Goal: Entertainment & Leisure: Consume media (video, audio)

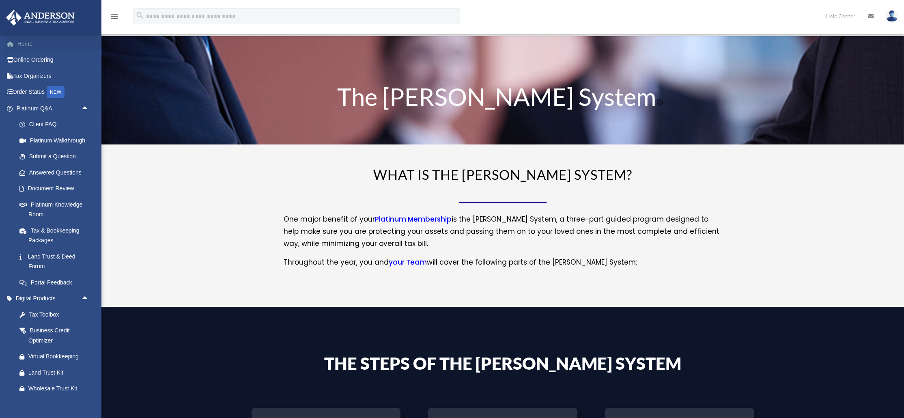
click at [32, 47] on link "Home" at bounding box center [54, 44] width 96 height 16
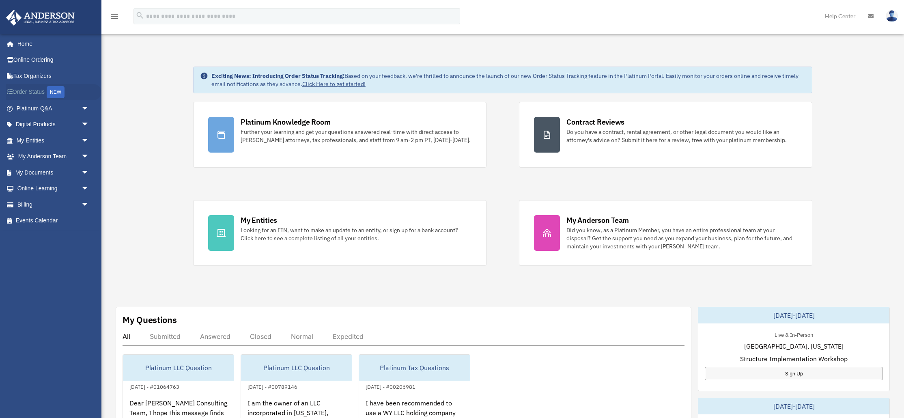
click at [39, 91] on link "Order Status NEW" at bounding box center [54, 92] width 96 height 17
click at [44, 166] on link "My Documents arrow_drop_down" at bounding box center [54, 172] width 96 height 16
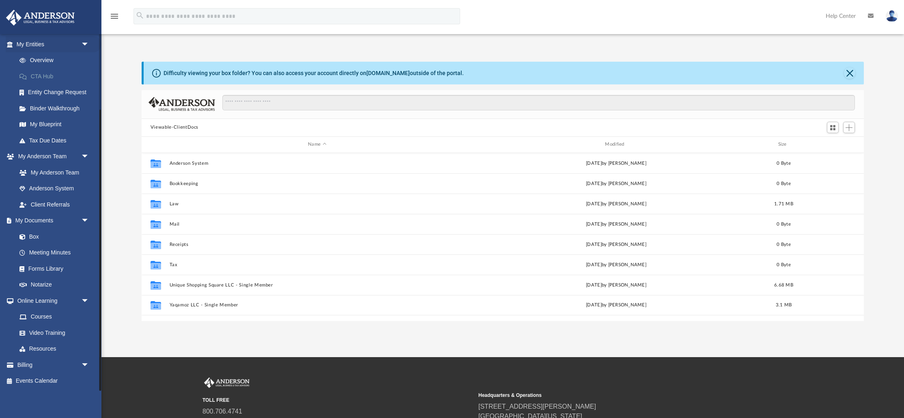
scroll to position [184, 722]
click at [43, 273] on link "Forms Library" at bounding box center [56, 269] width 90 height 16
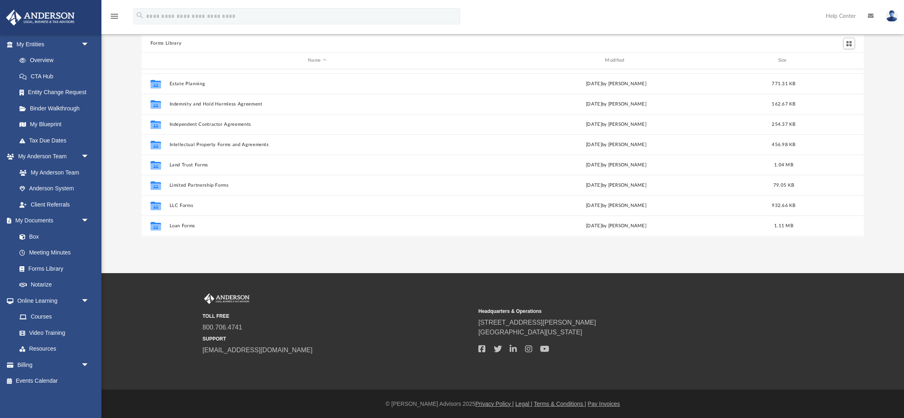
scroll to position [258, 0]
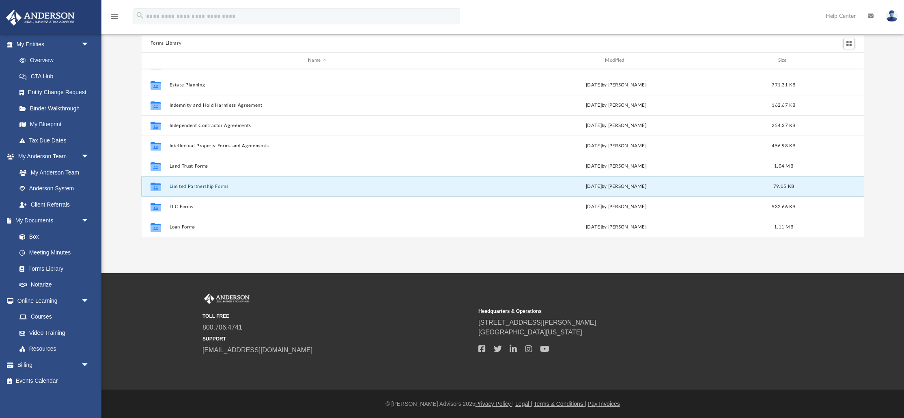
click at [199, 185] on button "Limited Partnership Forms" at bounding box center [316, 186] width 295 height 5
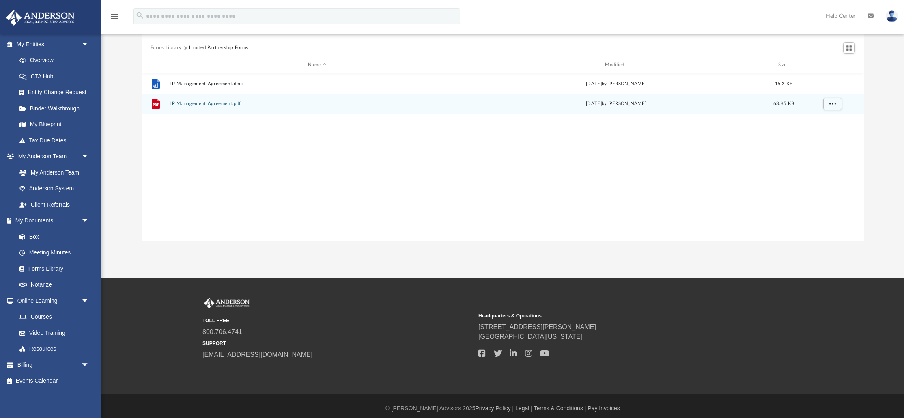
scroll to position [50, 0]
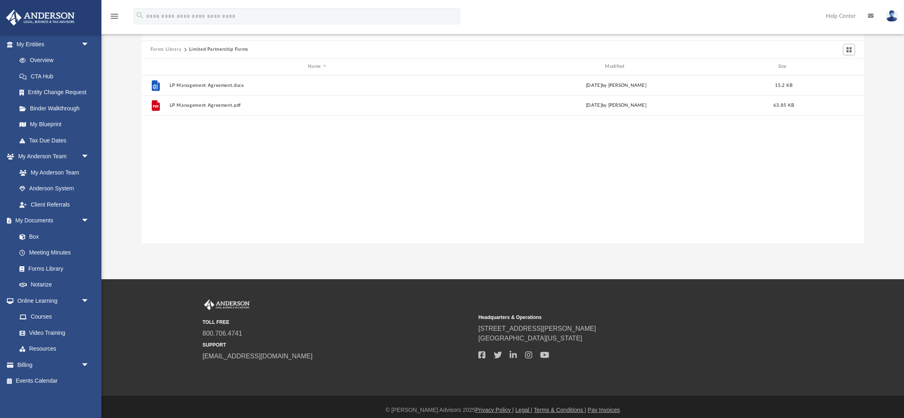
click at [160, 48] on button "Forms Library" at bounding box center [166, 49] width 31 height 7
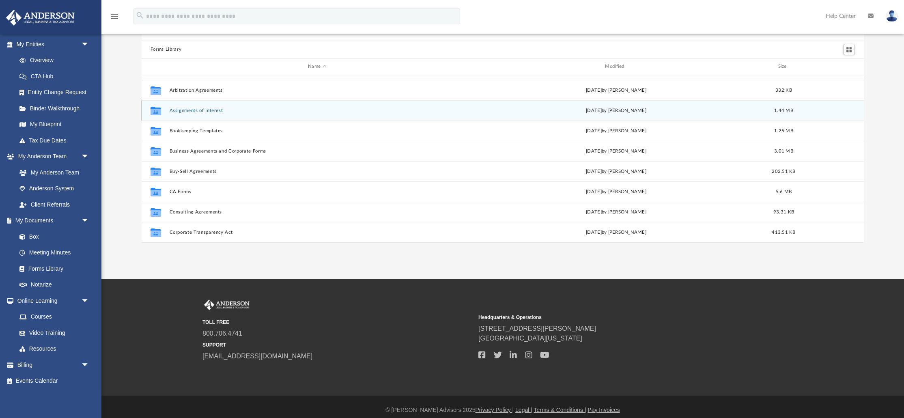
scroll to position [36, 0]
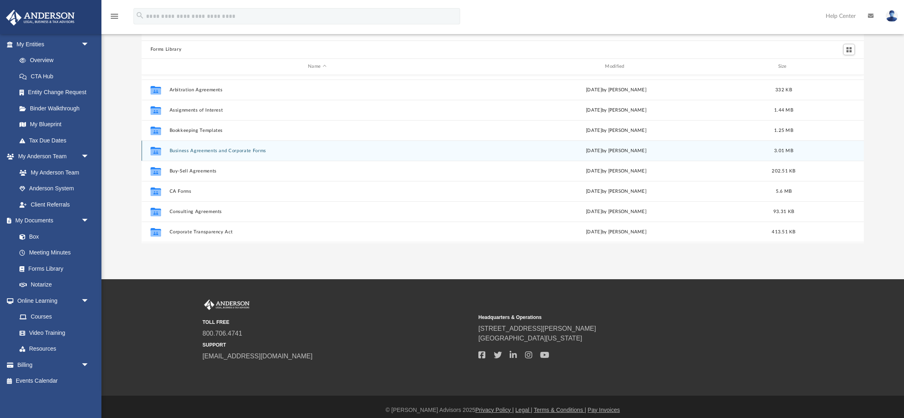
click at [151, 152] on icon "grid" at bounding box center [156, 152] width 11 height 6
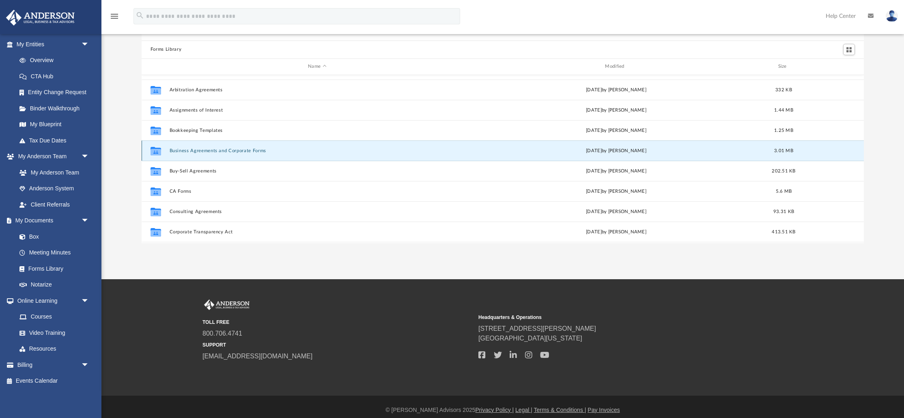
click at [154, 152] on icon "grid" at bounding box center [156, 151] width 11 height 9
click at [327, 144] on div "Collaborated Folder 25 Funding Sources and Guide to Buying a Franchise Wed Dec …" at bounding box center [503, 159] width 722 height 168
click at [240, 150] on div "Collaborated Folder 25 Funding Sources and Guide to Buying a Franchise Wed Dec …" at bounding box center [503, 159] width 722 height 168
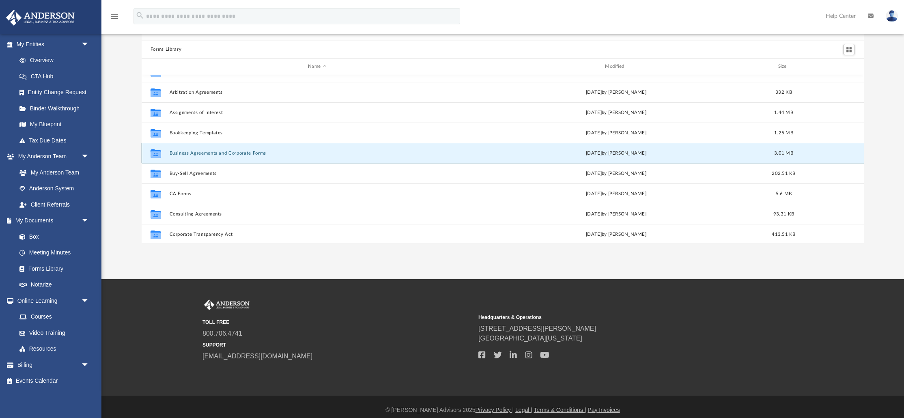
click at [262, 154] on button "Business Agreements and Corporate Forms" at bounding box center [316, 153] width 295 height 5
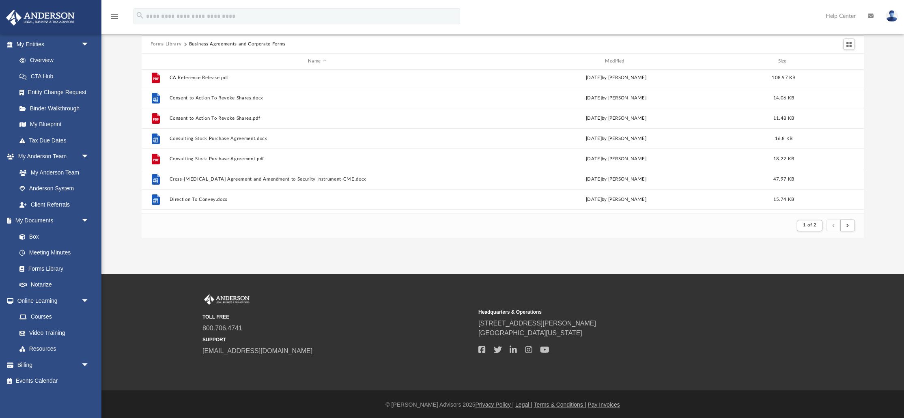
scroll to position [319, 0]
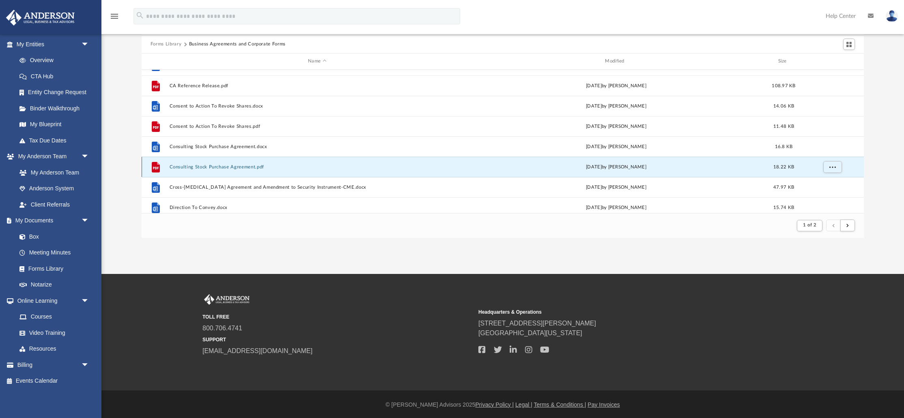
click at [195, 167] on button "Consulting Stock Purchase Agreement.pdf" at bounding box center [316, 166] width 295 height 5
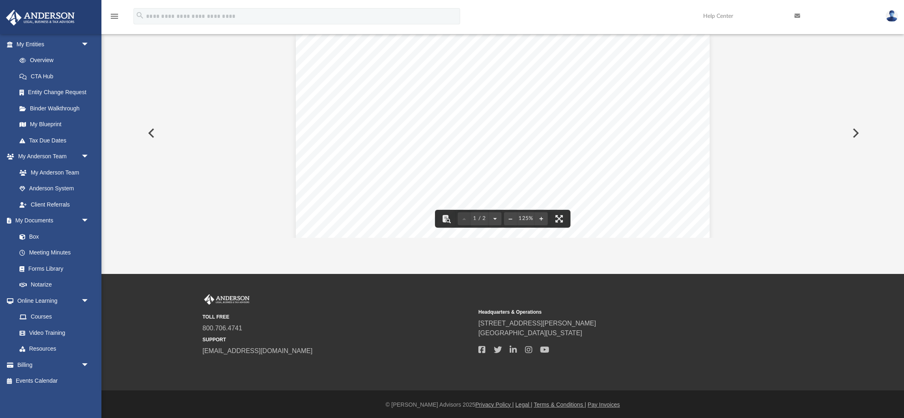
click at [435, 163] on span "the" at bounding box center [433, 163] width 10 height 8
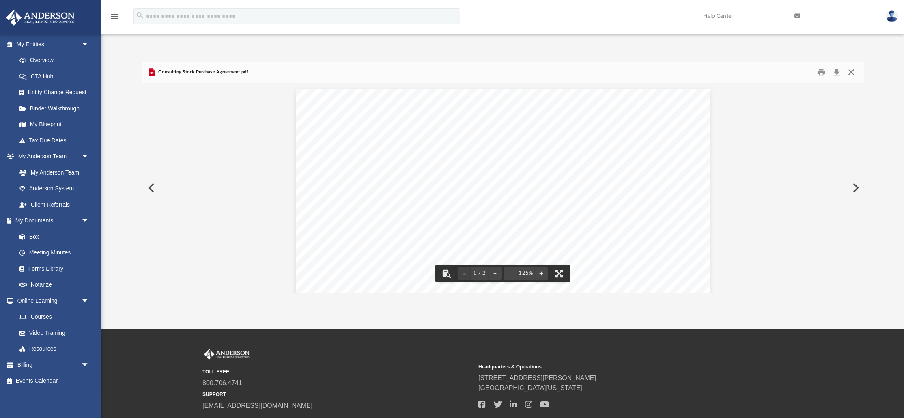
click at [851, 71] on button "Close" at bounding box center [851, 72] width 15 height 13
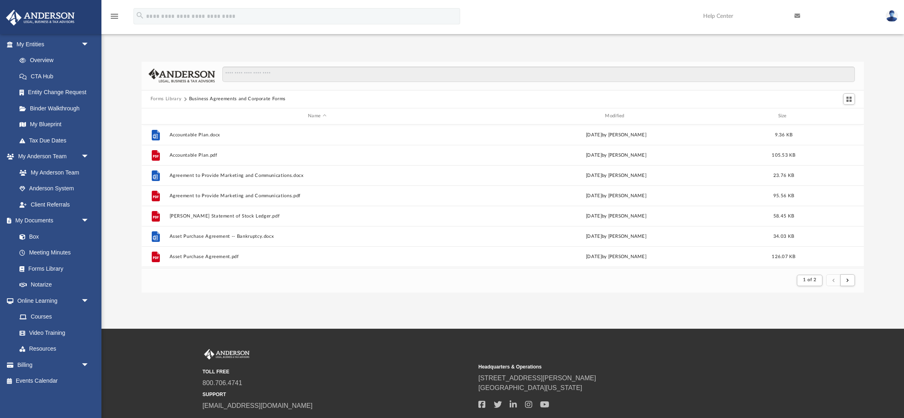
click at [172, 97] on button "Forms Library" at bounding box center [166, 98] width 31 height 7
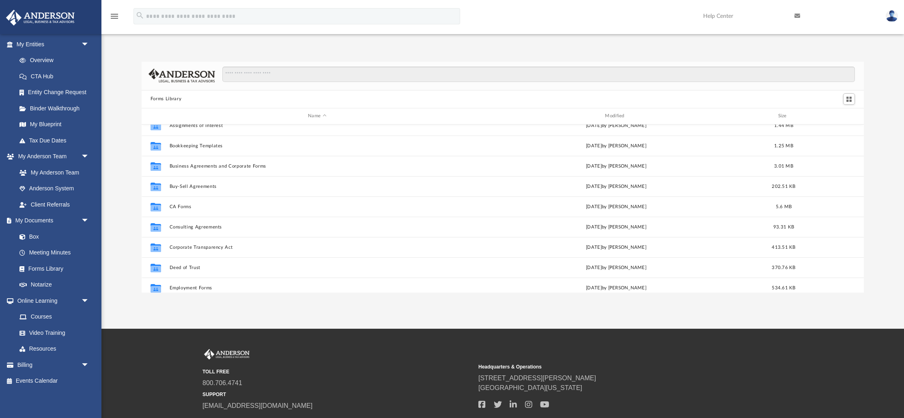
scroll to position [71, 0]
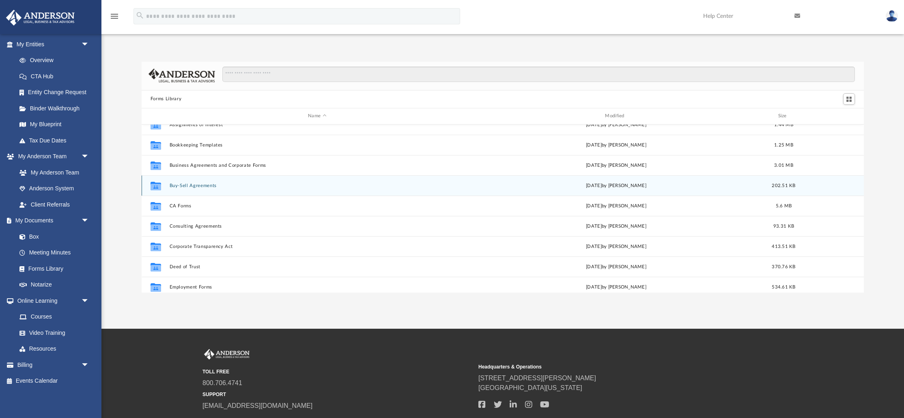
click at [160, 185] on icon "grid" at bounding box center [156, 186] width 11 height 6
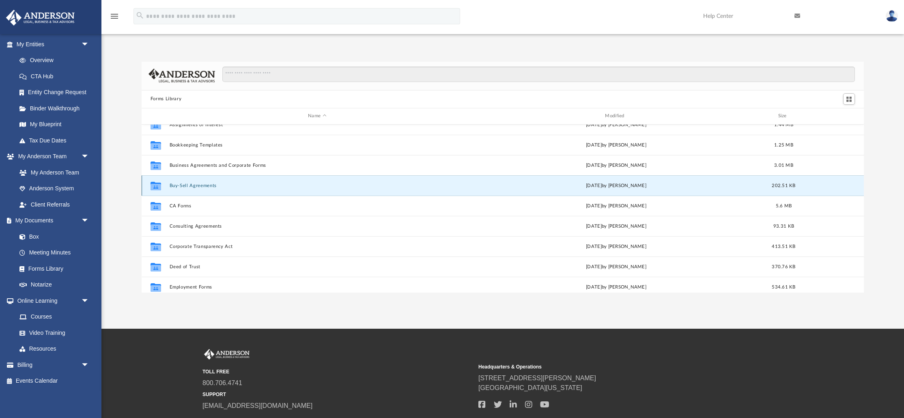
click at [153, 185] on icon "grid" at bounding box center [156, 186] width 11 height 6
click at [189, 185] on button "Buy-Sell Agreements" at bounding box center [316, 185] width 295 height 5
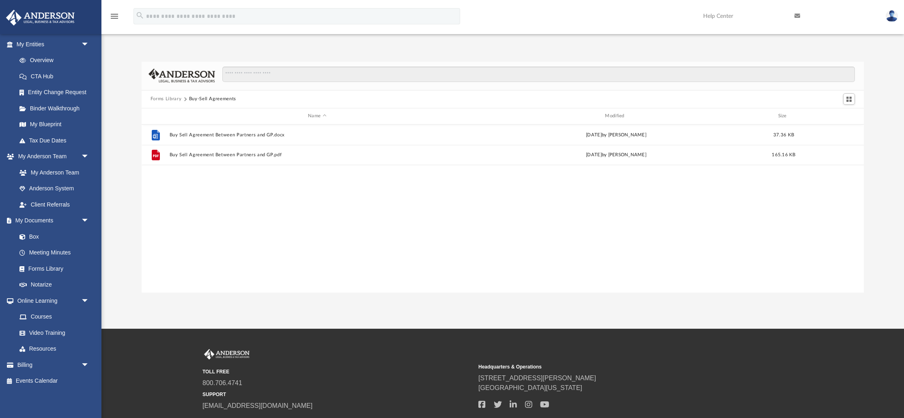
scroll to position [0, 0]
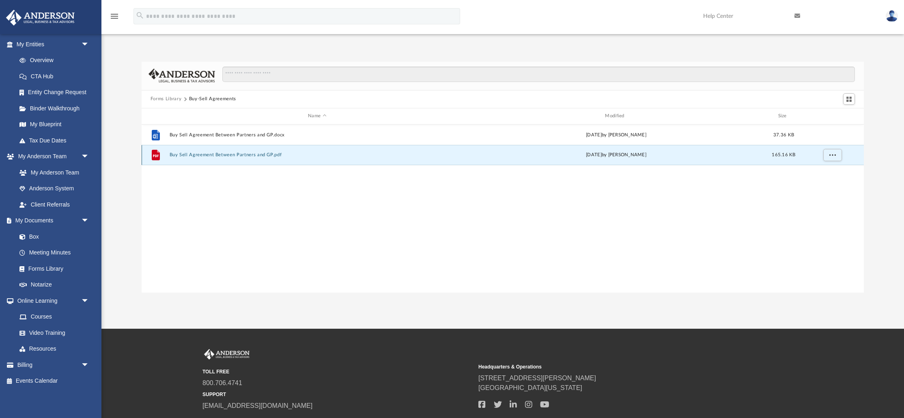
click at [186, 155] on button "Buy Sell Agreement Between Partners and GP.pdf" at bounding box center [316, 154] width 295 height 5
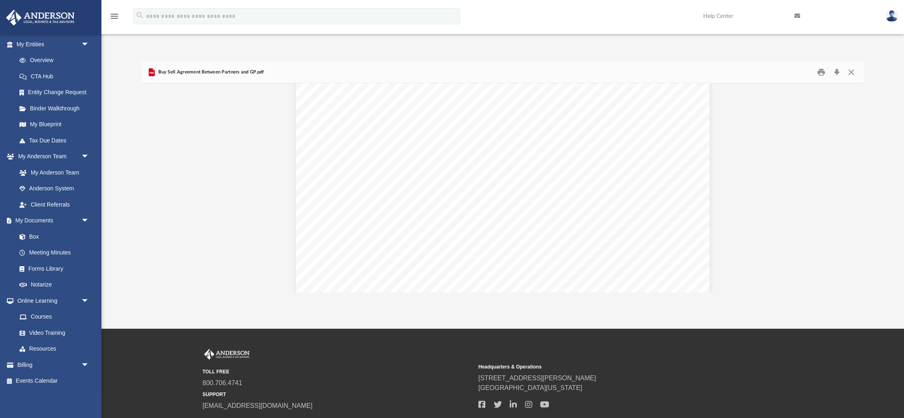
scroll to position [299, 0]
click at [854, 71] on button "Close" at bounding box center [851, 72] width 15 height 13
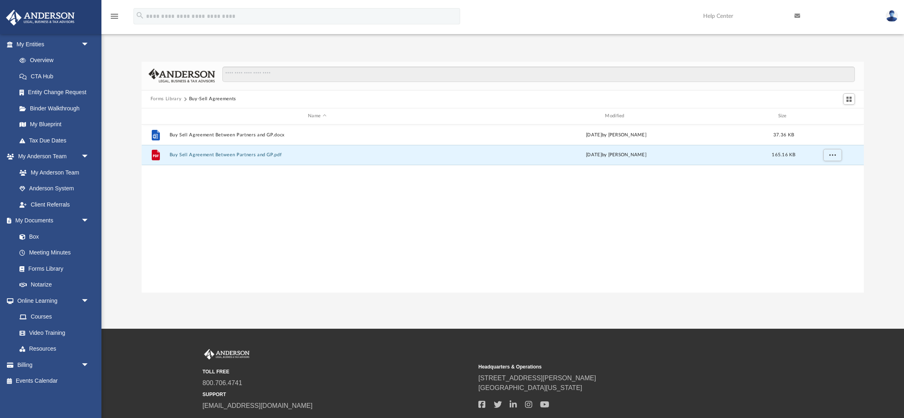
click at [165, 97] on button "Forms Library" at bounding box center [166, 98] width 31 height 7
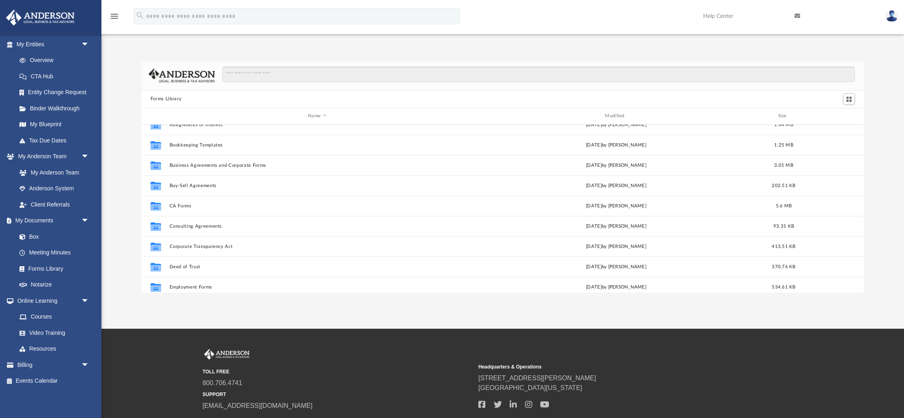
scroll to position [71, 0]
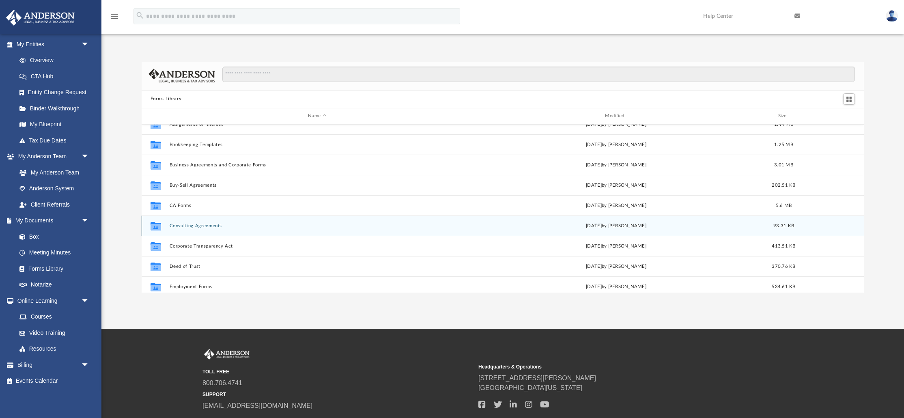
click at [157, 226] on icon "grid" at bounding box center [156, 226] width 11 height 9
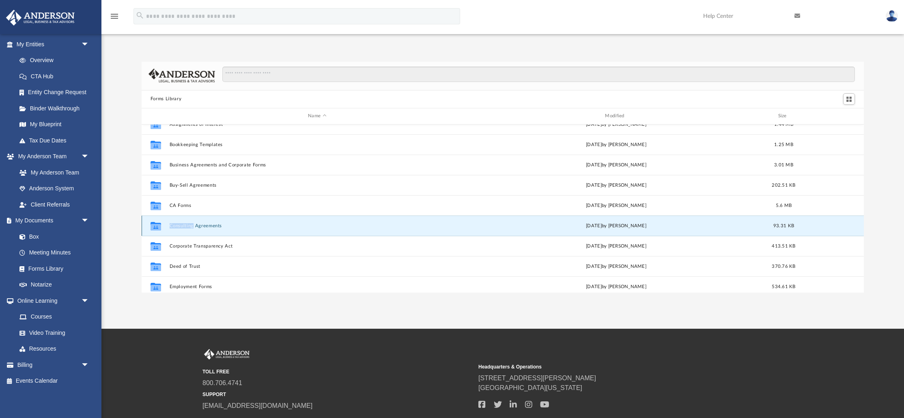
click at [157, 226] on icon "grid" at bounding box center [156, 226] width 11 height 9
click at [181, 226] on button "Consulting Agreements" at bounding box center [316, 225] width 295 height 5
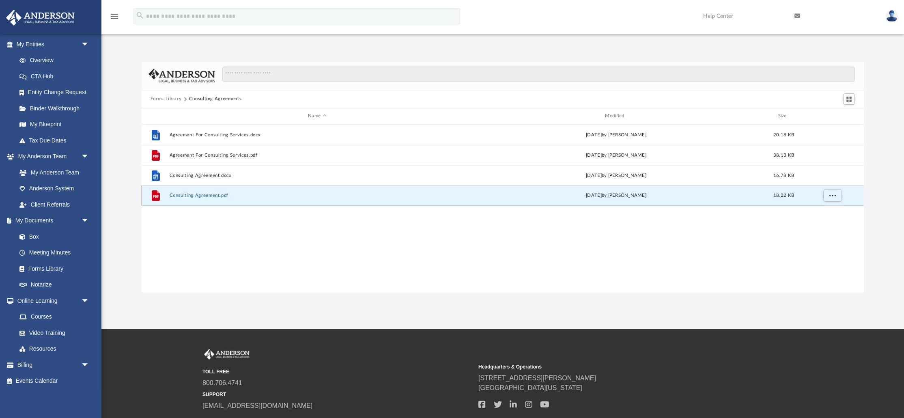
click at [189, 195] on button "Consulting Agreement.pdf" at bounding box center [316, 195] width 295 height 5
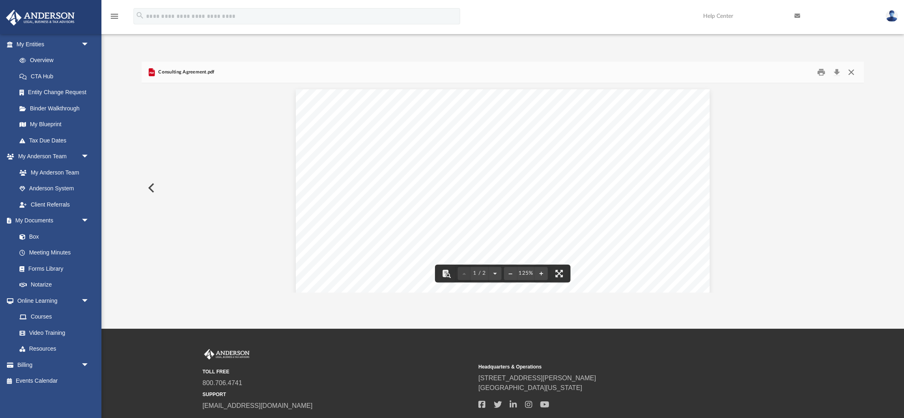
click at [854, 71] on button "Close" at bounding box center [851, 72] width 15 height 13
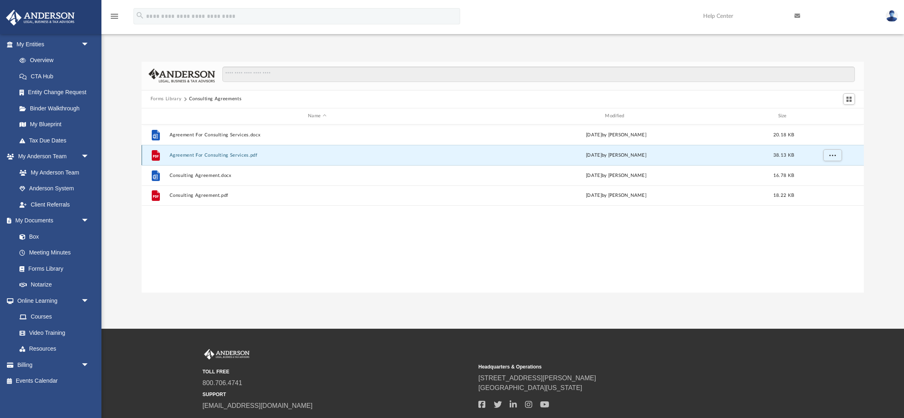
click at [226, 155] on button "Agreement For Consulting Services.pdf" at bounding box center [316, 155] width 295 height 5
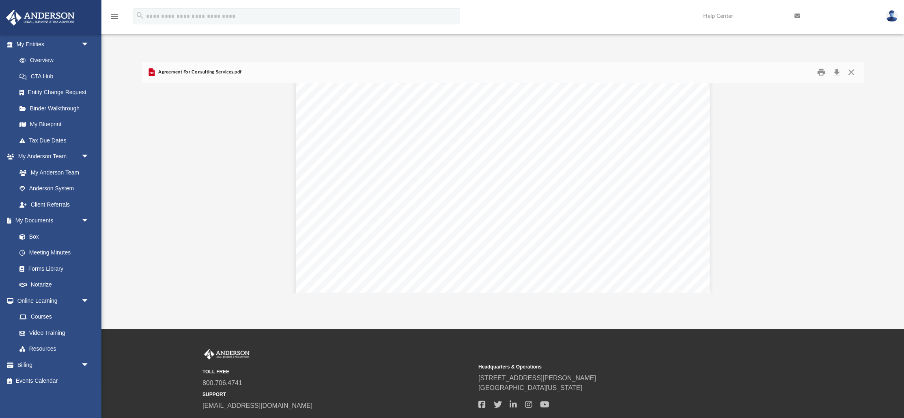
scroll to position [591, 0]
click at [853, 73] on button "Close" at bounding box center [851, 72] width 15 height 13
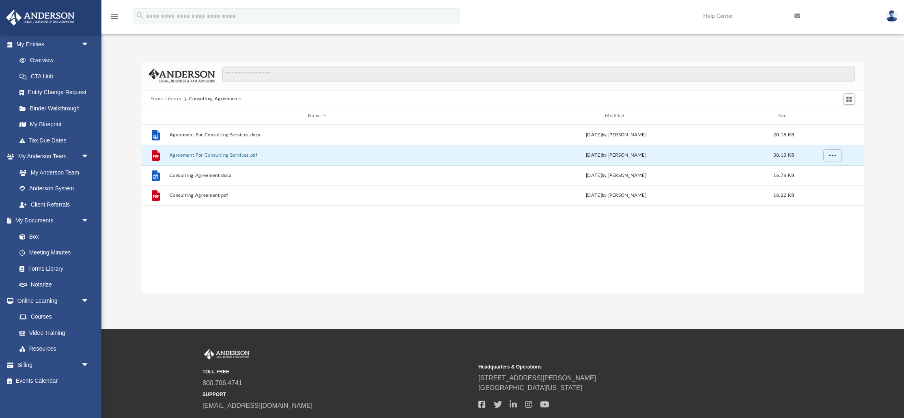
click at [161, 100] on button "Forms Library" at bounding box center [166, 98] width 31 height 7
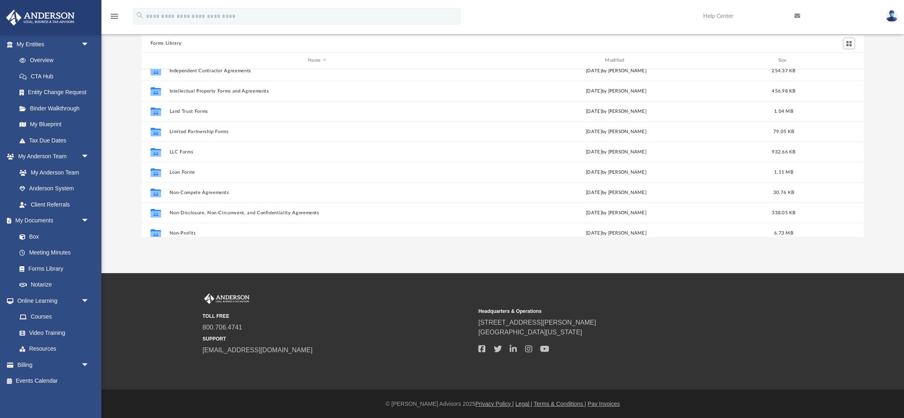
scroll to position [300, 0]
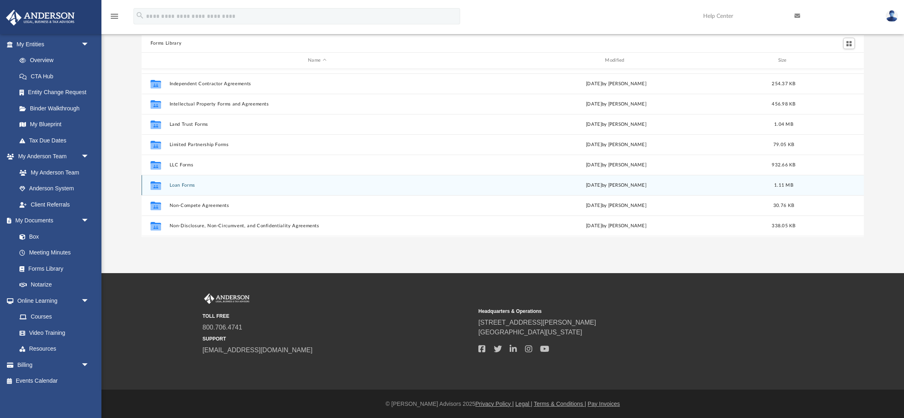
click at [155, 185] on icon "grid" at bounding box center [156, 186] width 11 height 6
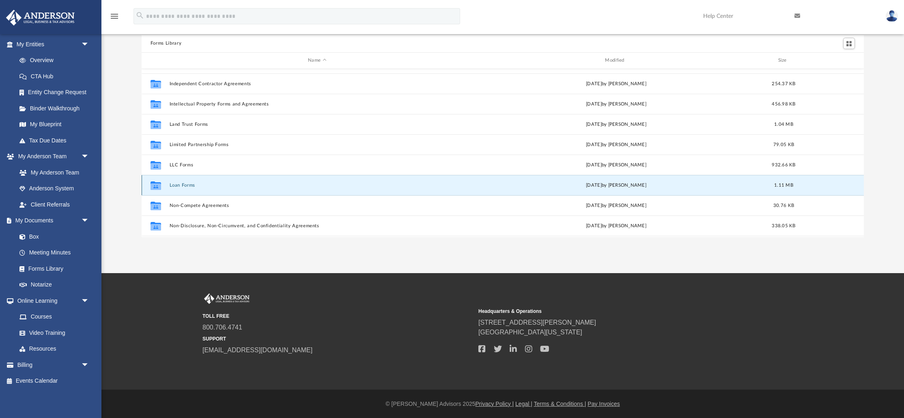
click at [172, 185] on button "Loan Forms" at bounding box center [316, 185] width 295 height 5
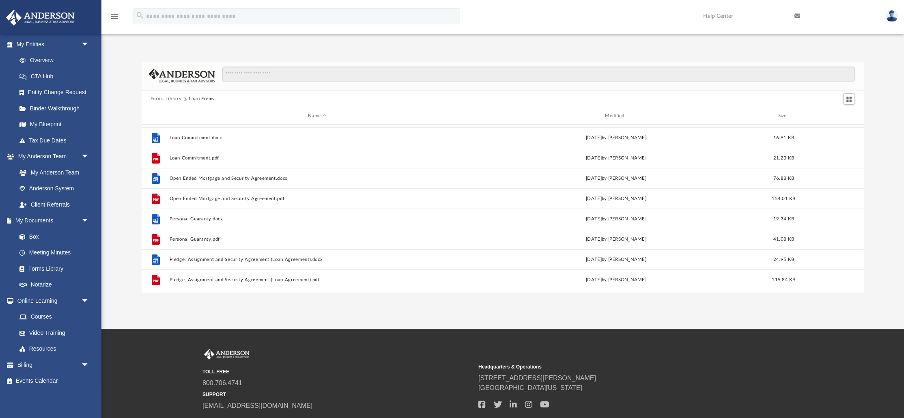
scroll to position [55, 0]
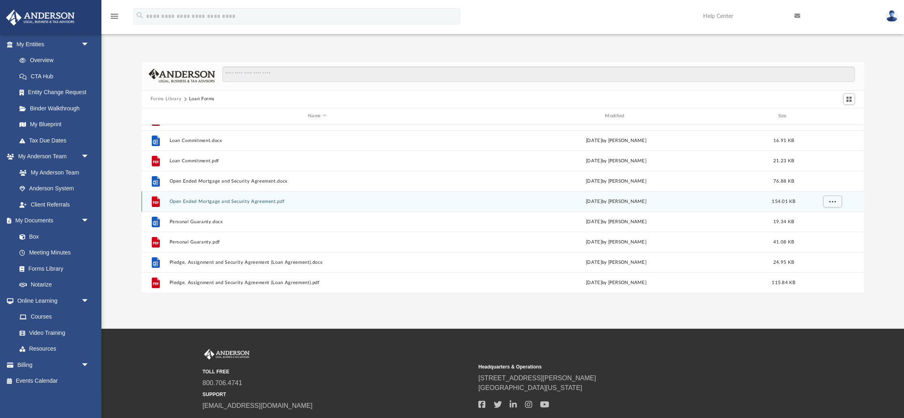
click at [220, 203] on button "Open Ended Mortgage and Security Agreement.pdf" at bounding box center [316, 201] width 295 height 5
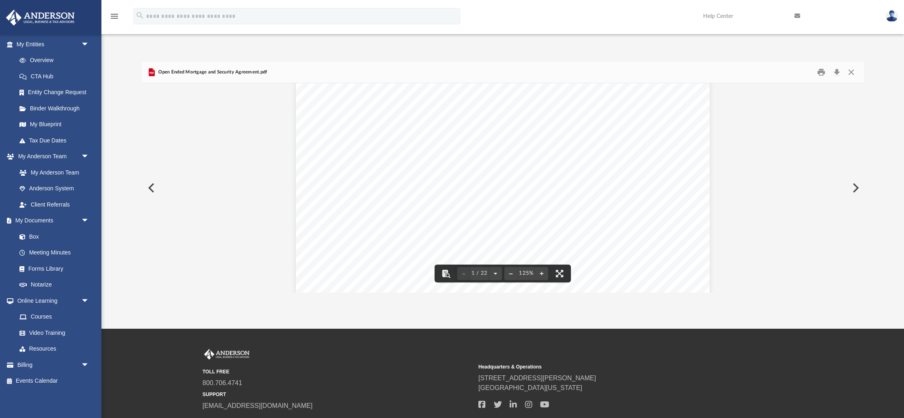
scroll to position [0, 0]
click at [856, 69] on button "Close" at bounding box center [851, 72] width 15 height 13
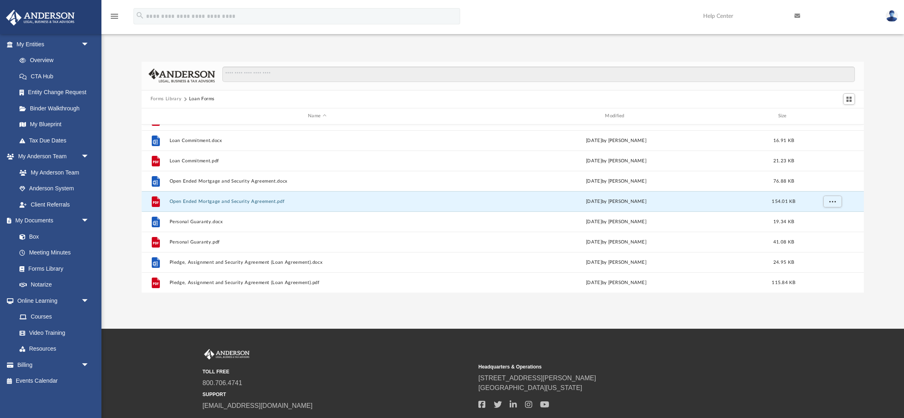
click at [164, 99] on button "Forms Library" at bounding box center [166, 98] width 31 height 7
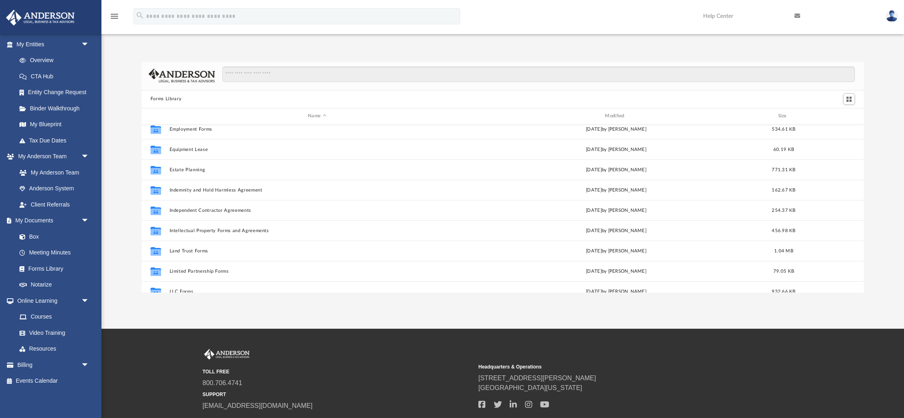
scroll to position [220, 0]
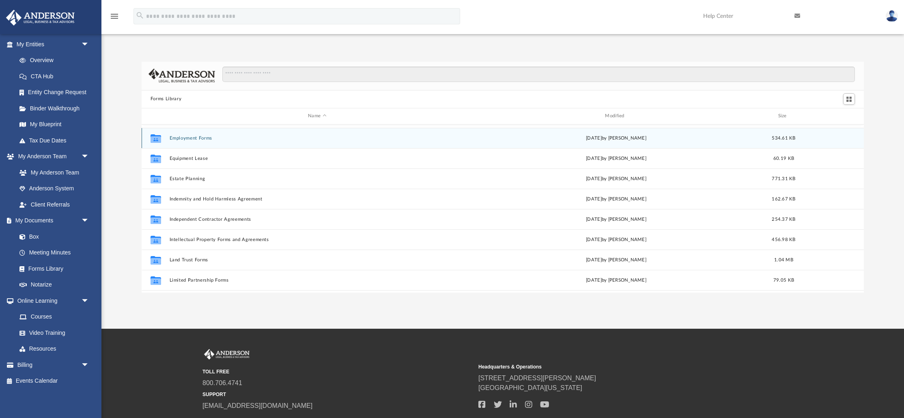
click at [203, 139] on button "Employment Forms" at bounding box center [316, 138] width 295 height 5
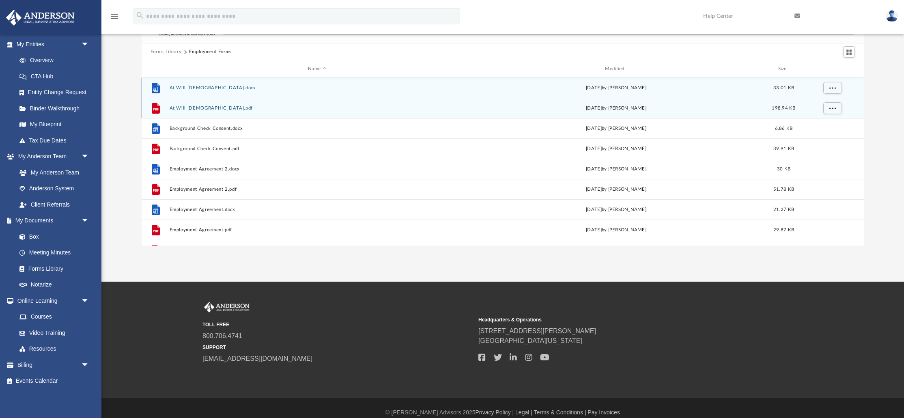
scroll to position [13, 0]
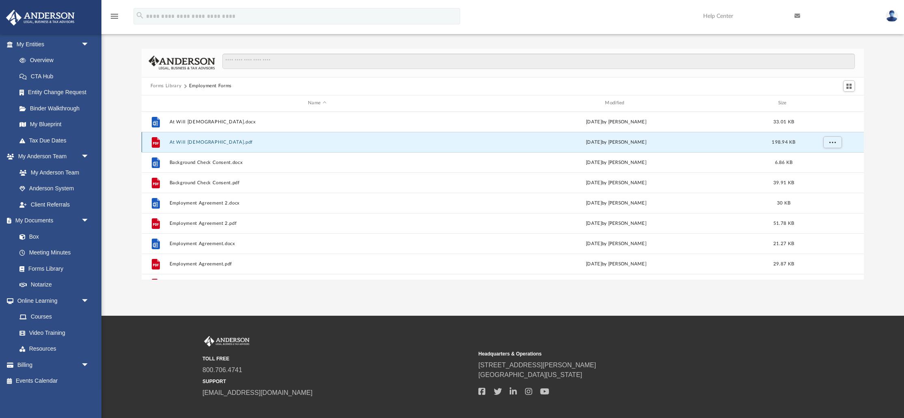
click at [227, 141] on button "At Will Employment Contract.pdf" at bounding box center [316, 142] width 295 height 5
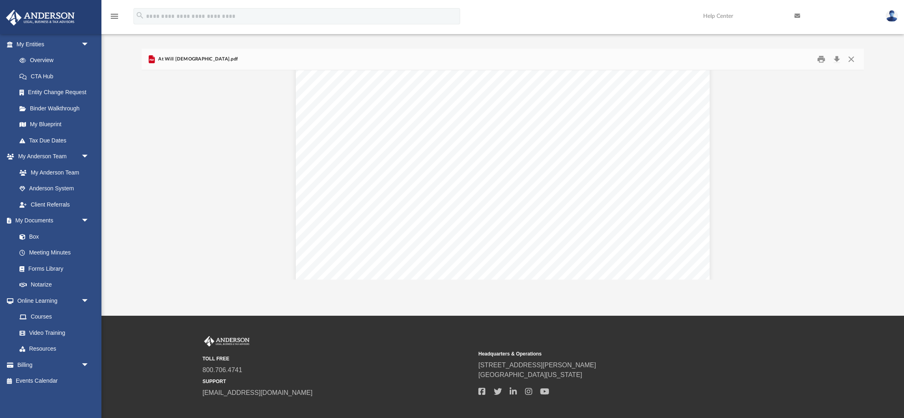
scroll to position [1982, 0]
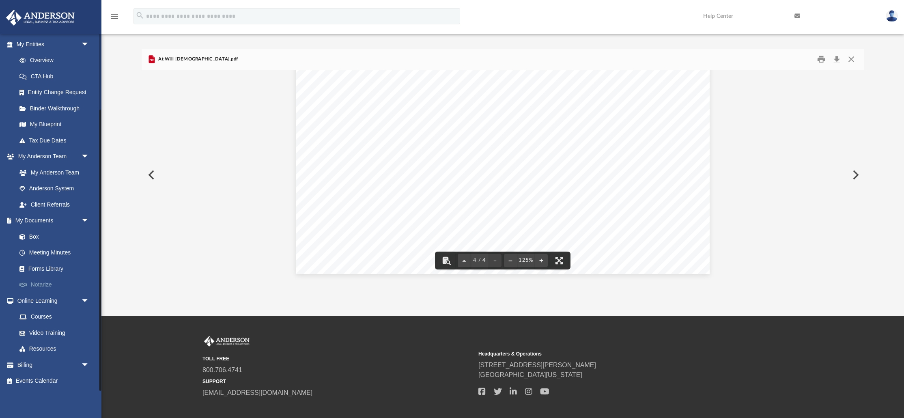
click at [36, 289] on link "Notarize" at bounding box center [56, 285] width 90 height 16
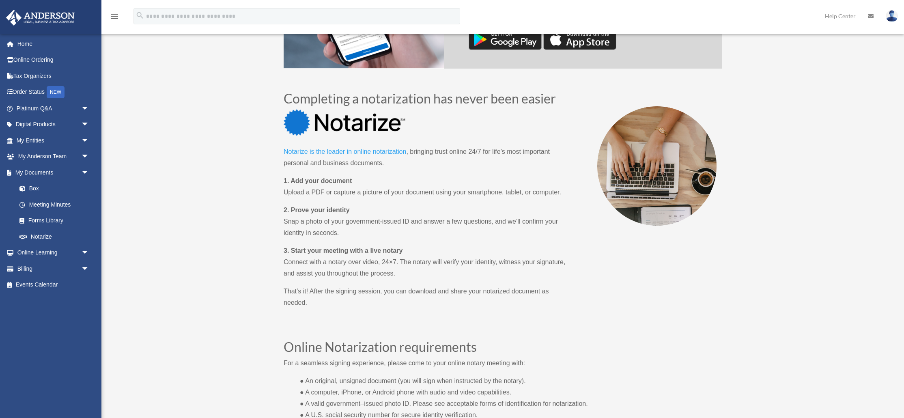
scroll to position [334, 0]
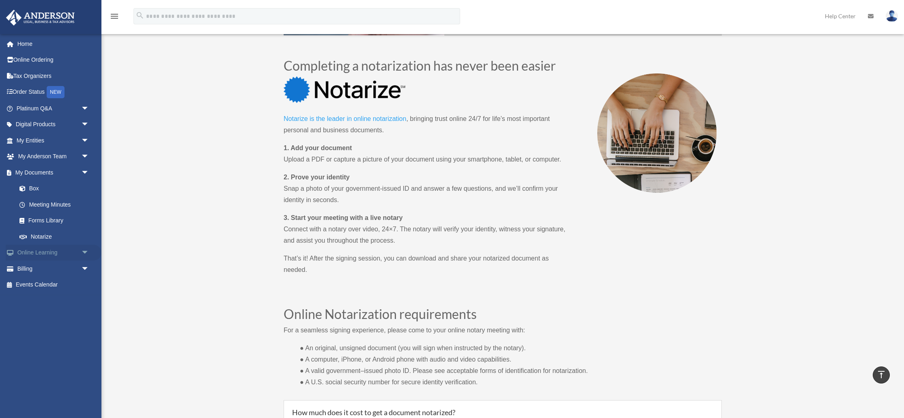
click at [84, 255] on span "arrow_drop_down" at bounding box center [89, 253] width 16 height 17
click at [42, 300] on link "Resources" at bounding box center [56, 301] width 90 height 16
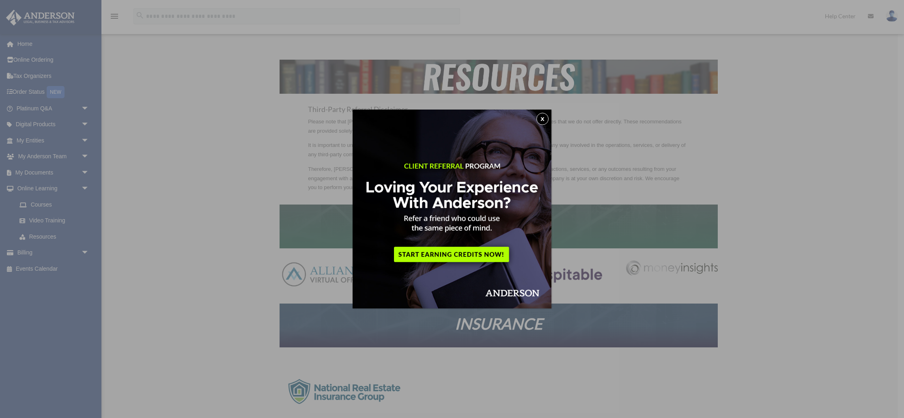
click at [541, 116] on button "x" at bounding box center [543, 119] width 12 height 12
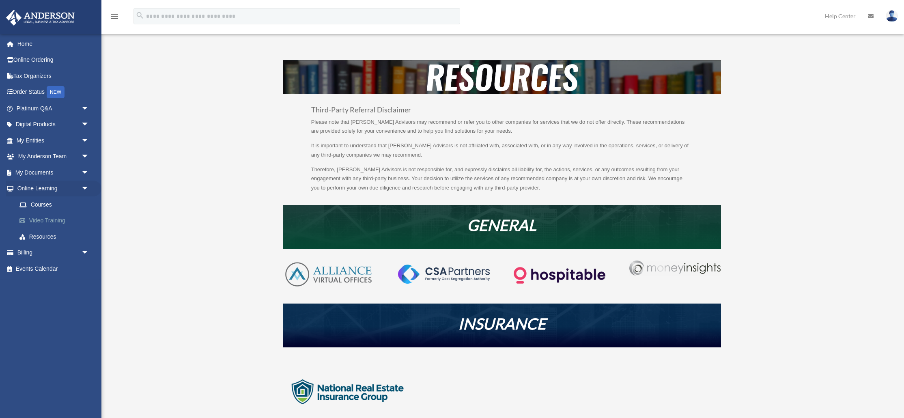
click at [53, 221] on link "Video Training" at bounding box center [56, 221] width 90 height 16
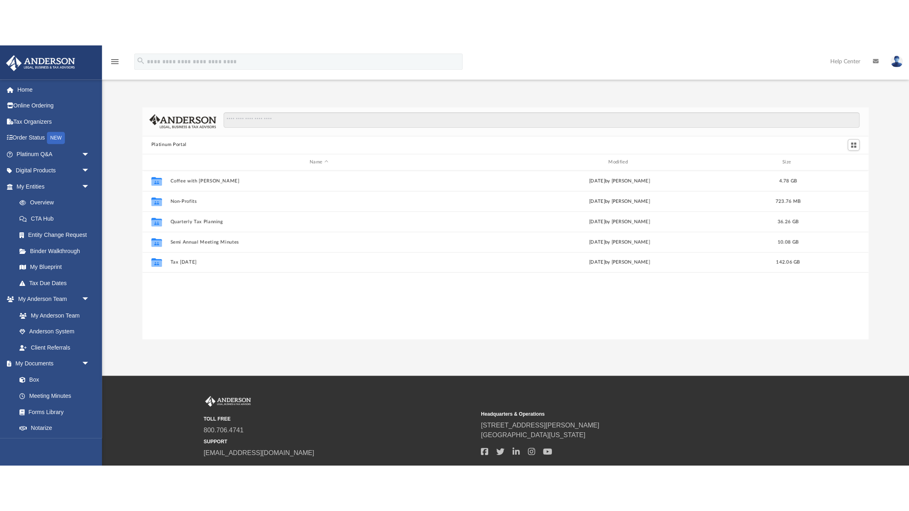
scroll to position [184, 722]
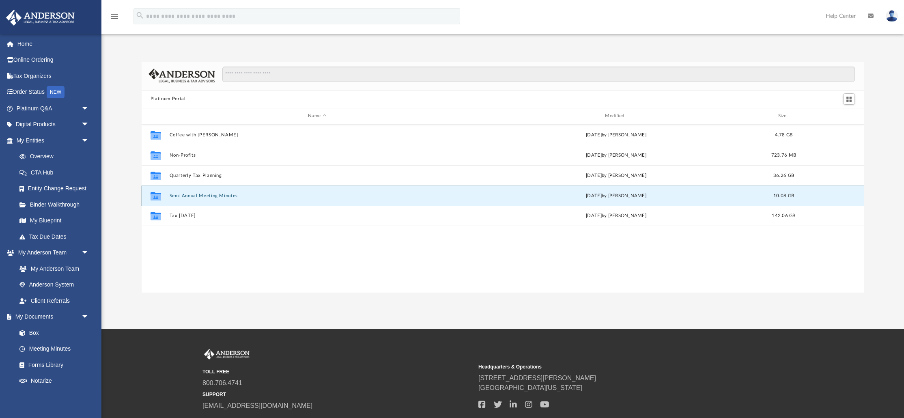
click at [209, 196] on button "Semi Annual Meeting Minutes" at bounding box center [316, 195] width 295 height 5
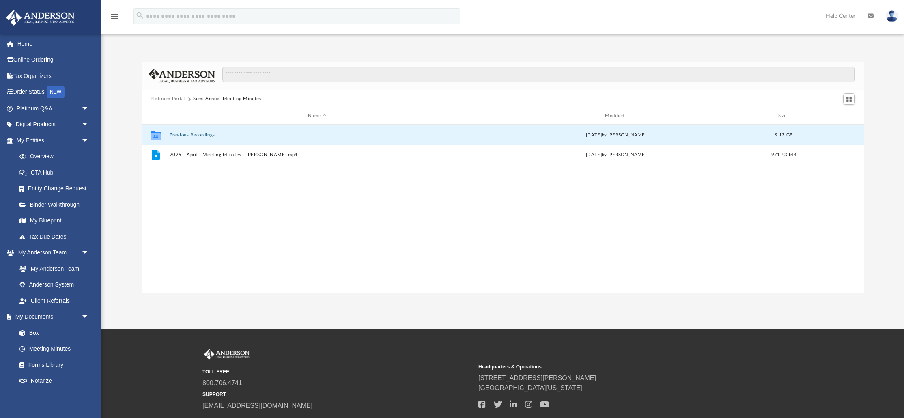
click at [179, 136] on button "Previous Recordings" at bounding box center [316, 134] width 295 height 5
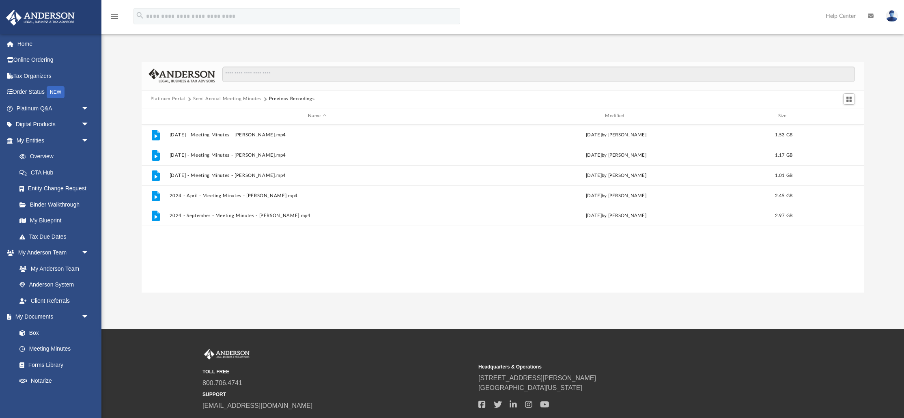
click at [169, 99] on button "Platinum Portal" at bounding box center [168, 98] width 35 height 7
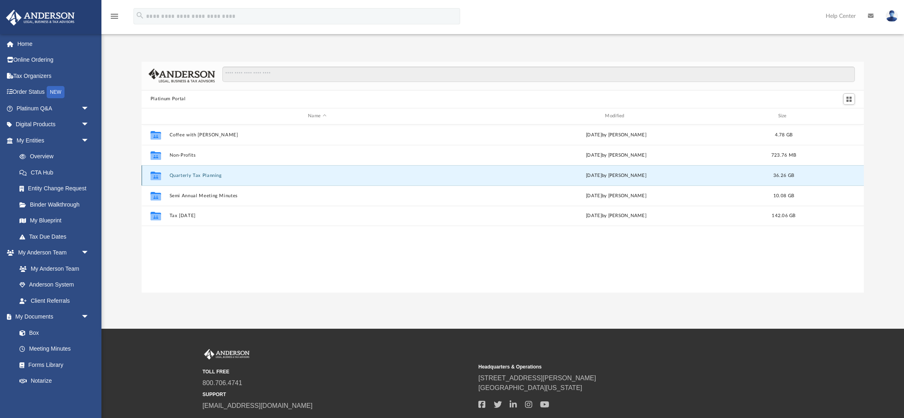
click at [193, 177] on button "Quarterly Tax Planning" at bounding box center [316, 175] width 295 height 5
click at [179, 175] on button "2025" at bounding box center [316, 174] width 295 height 5
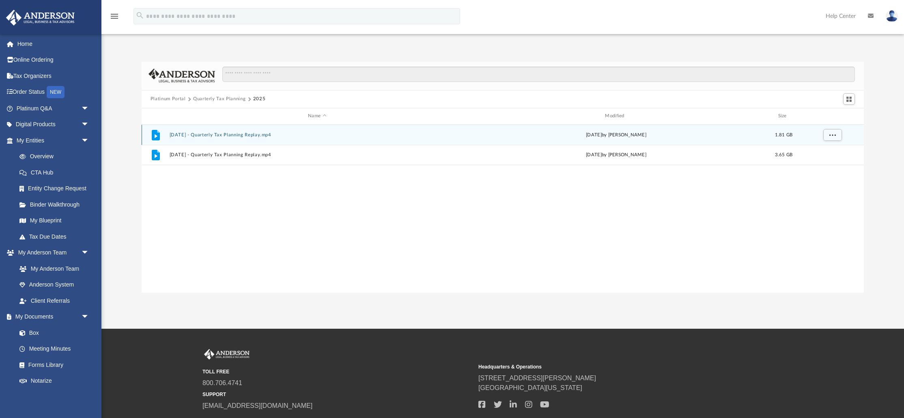
click at [176, 136] on button "[DATE] - Quarterly Tax Planning Replay.mp4" at bounding box center [316, 134] width 295 height 5
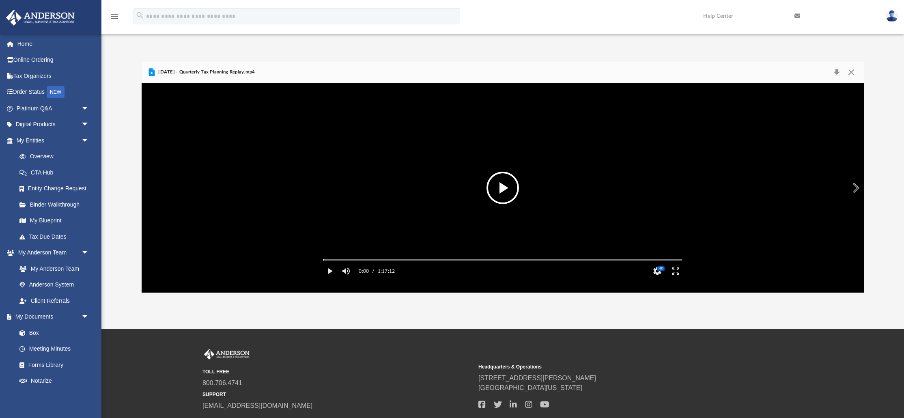
click at [524, 181] on video "File preview" at bounding box center [503, 188] width 372 height 186
click at [673, 279] on button "Enter fullscreen" at bounding box center [676, 271] width 18 height 16
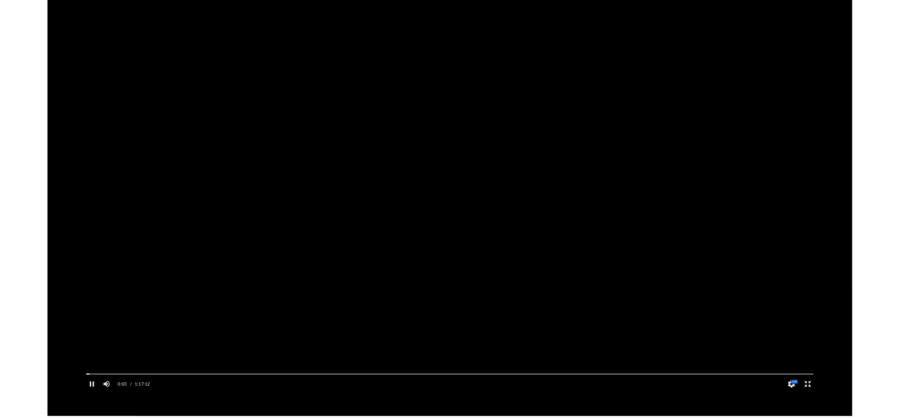
scroll to position [184, 727]
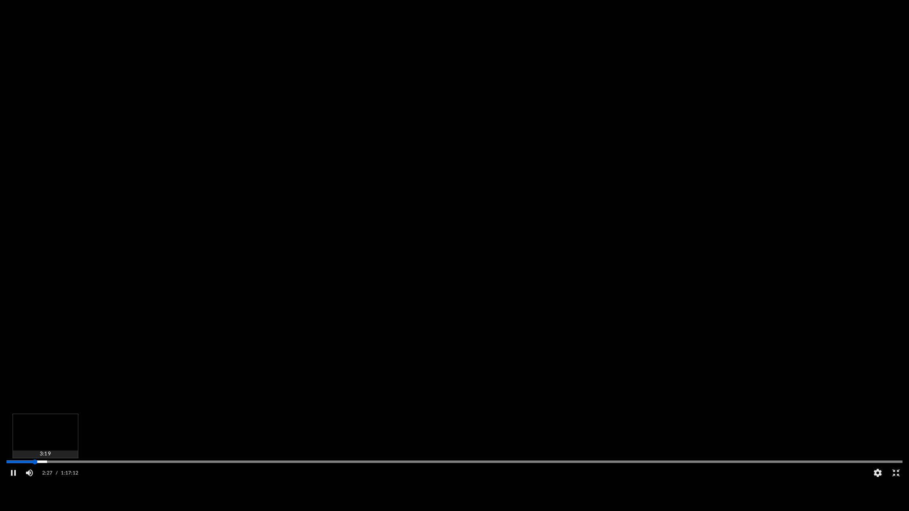
click at [45, 418] on div "Media Slider" at bounding box center [454, 461] width 896 height 1
click at [53, 418] on div "Autoplay Disabled Speed Normal Quality Auto Subtitles/CC Off Audio Autoplay Dis…" at bounding box center [454, 255] width 909 height 511
click at [50, 418] on div "Autoplay Disabled Speed Normal Quality Auto Subtitles/CC Off Audio Autoplay Dis…" at bounding box center [454, 255] width 909 height 511
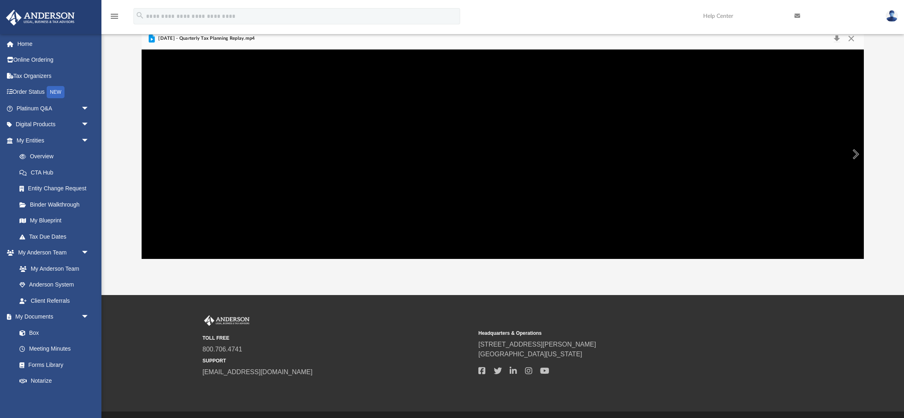
scroll to position [0, 0]
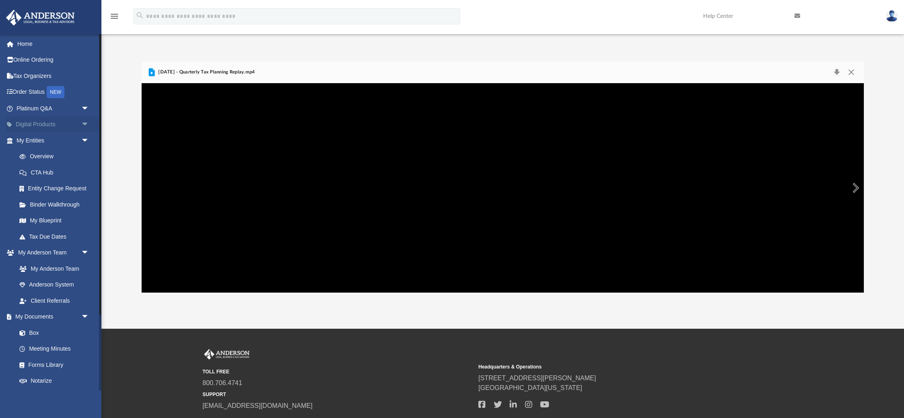
click at [89, 125] on span "arrow_drop_down" at bounding box center [89, 124] width 16 height 17
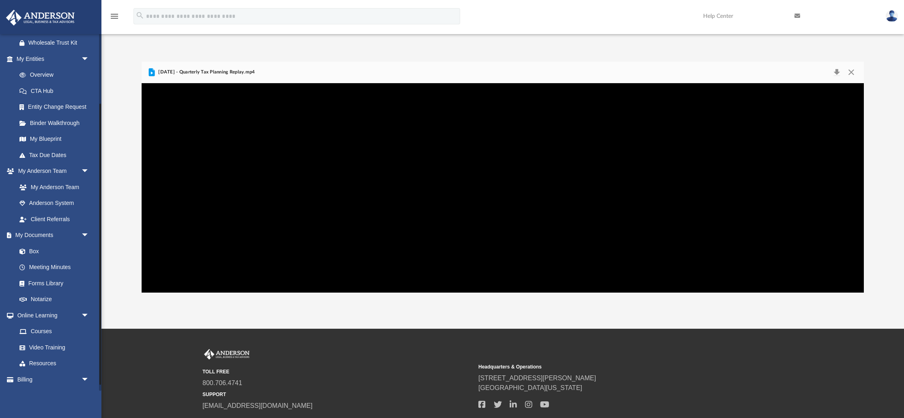
scroll to position [186, 0]
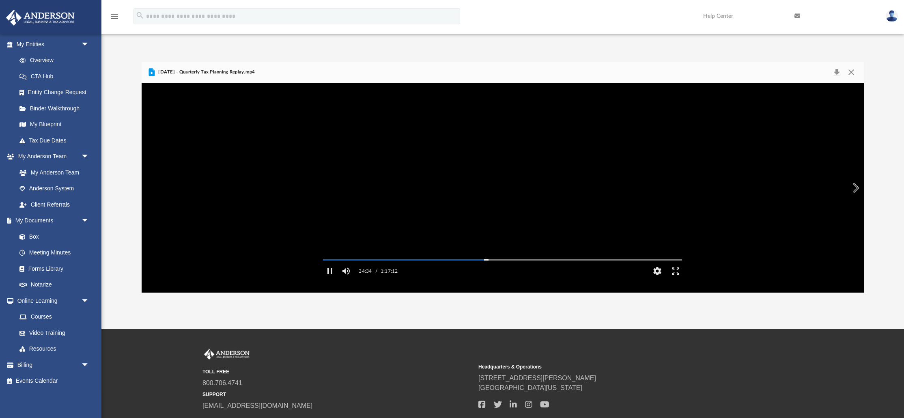
click at [481, 126] on video "File preview" at bounding box center [503, 188] width 372 height 186
